Goal: Task Accomplishment & Management: Complete application form

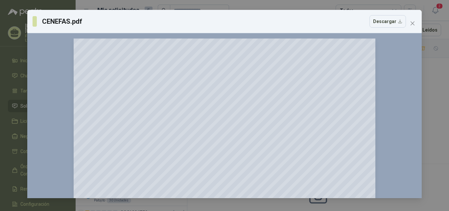
scroll to position [31, 0]
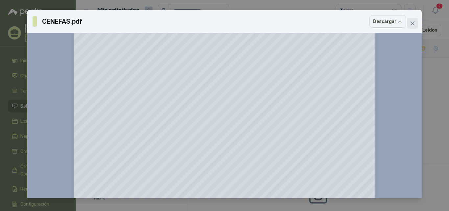
click at [414, 22] on icon "close" at bounding box center [412, 23] width 4 height 4
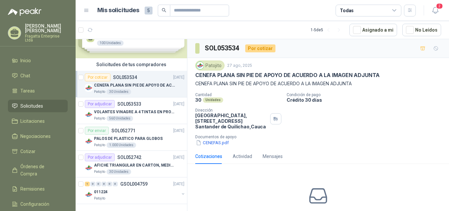
scroll to position [40, 0]
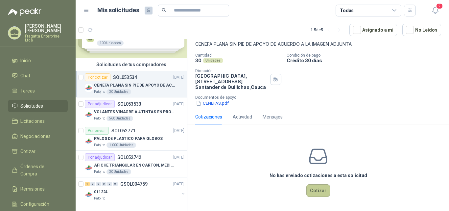
click at [314, 190] on button "Cotizar" at bounding box center [318, 190] width 24 height 12
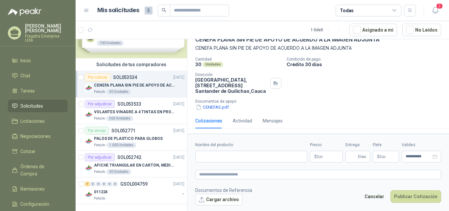
scroll to position [35, 0]
click at [228, 157] on input "Nombre del producto" at bounding box center [251, 156] width 112 height 12
type input "******"
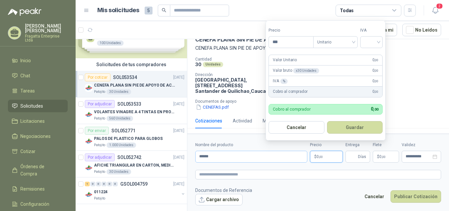
drag, startPoint x: 327, startPoint y: 155, endPoint x: 298, endPoint y: 154, distance: 29.6
click at [298, 154] on div "**********" at bounding box center [318, 152] width 246 height 21
drag, startPoint x: 293, startPoint y: 42, endPoint x: 251, endPoint y: 42, distance: 41.7
click at [251, 42] on body "[PERSON_NAME] Enterprise Ltda Inicio Chat Tareas Solicitudes Licitaciones Negoc…" at bounding box center [224, 105] width 449 height 211
type input "********"
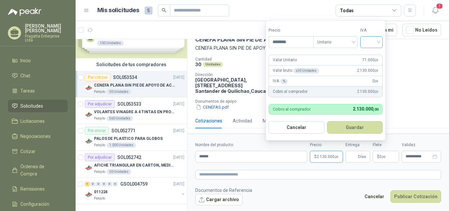
click at [367, 42] on input "search" at bounding box center [371, 41] width 14 height 10
click at [370, 49] on div "19 5 19% 5% 0%" at bounding box center [372, 66] width 23 height 34
click at [371, 53] on div "19%" at bounding box center [373, 55] width 12 height 7
click at [356, 127] on button "Guardar" at bounding box center [355, 127] width 56 height 12
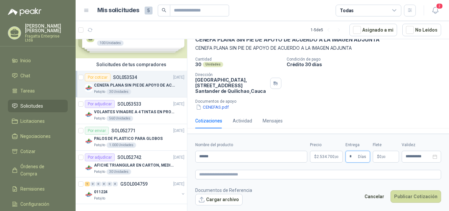
type input "*"
click at [211, 197] on button "Cargar archivo" at bounding box center [218, 199] width 47 height 12
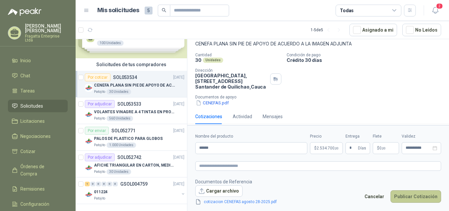
click at [410, 194] on button "Publicar Cotización" at bounding box center [415, 196] width 51 height 12
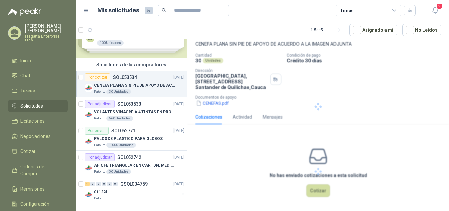
scroll to position [0, 0]
